Goal: Task Accomplishment & Management: Manage account settings

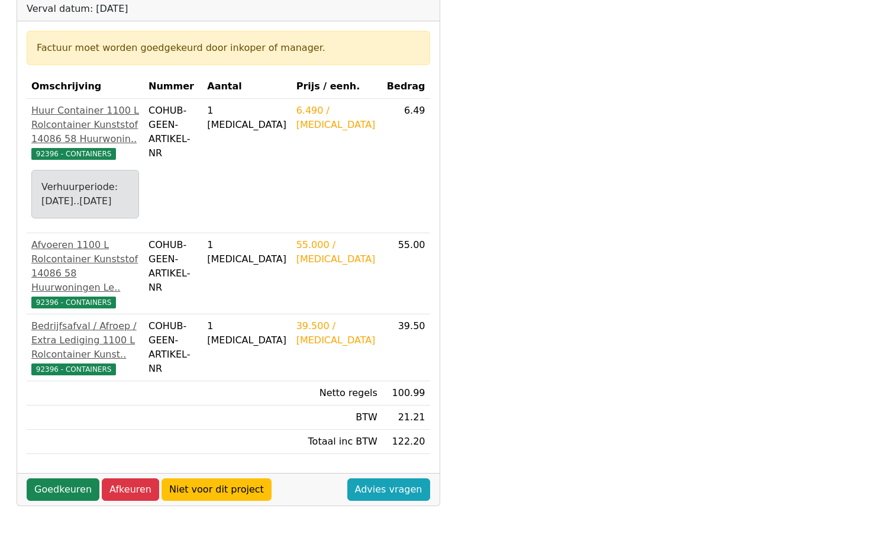
scroll to position [237, 0]
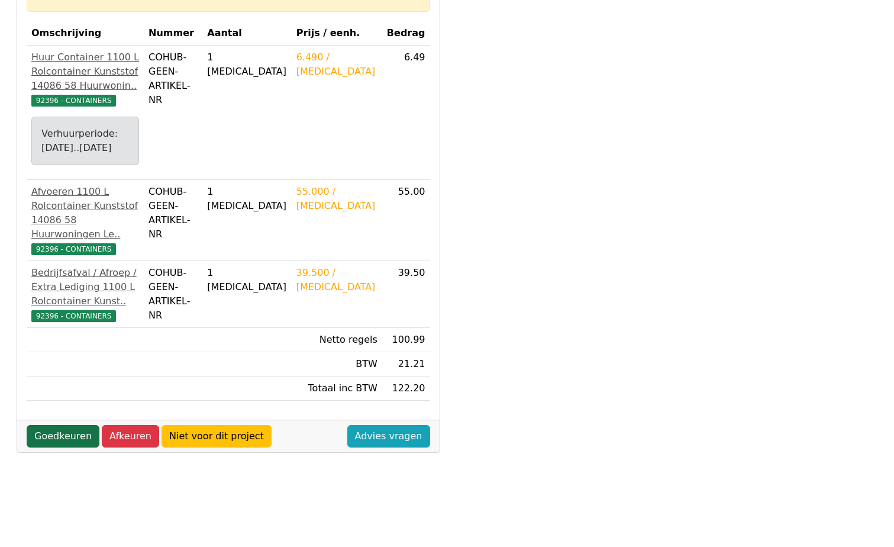
click at [56, 425] on link "Goedkeuren" at bounding box center [63, 436] width 73 height 22
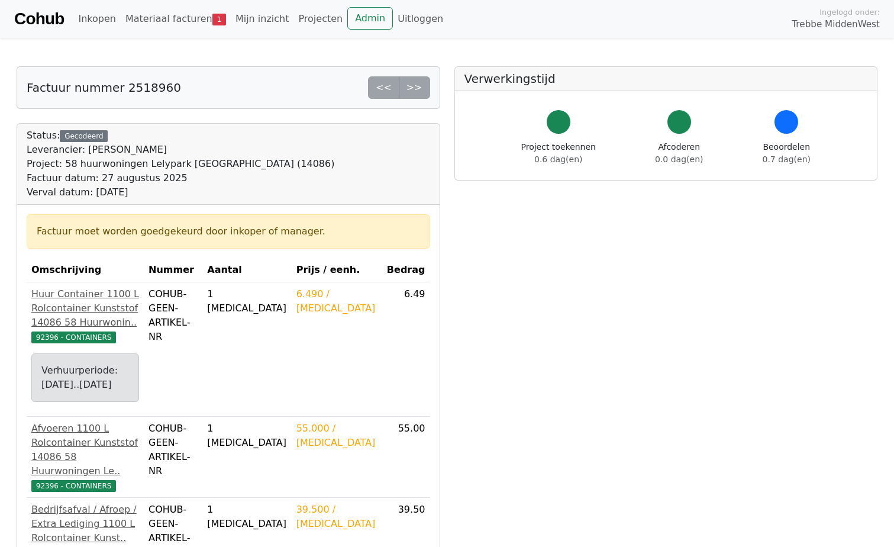
scroll to position [236, 0]
